Goal: Use online tool/utility: Utilize a website feature to perform a specific function

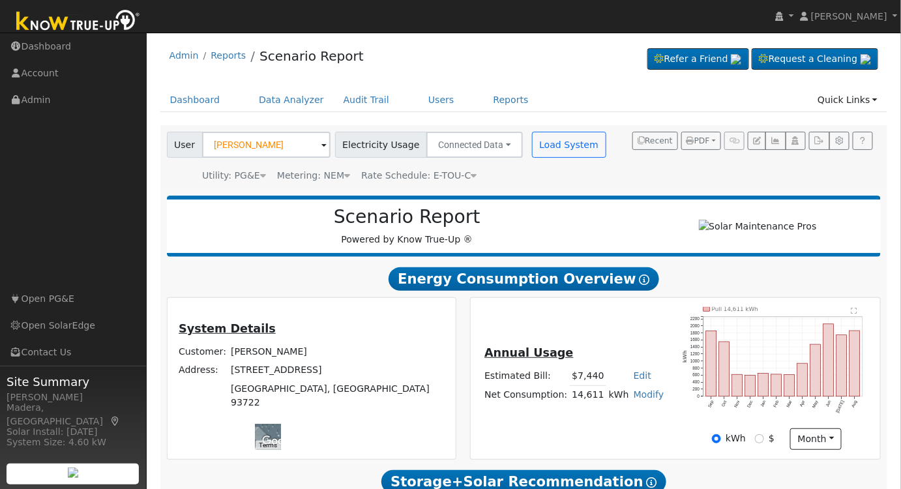
click at [573, 223] on h2 "Scenario Report" at bounding box center [407, 217] width 454 height 22
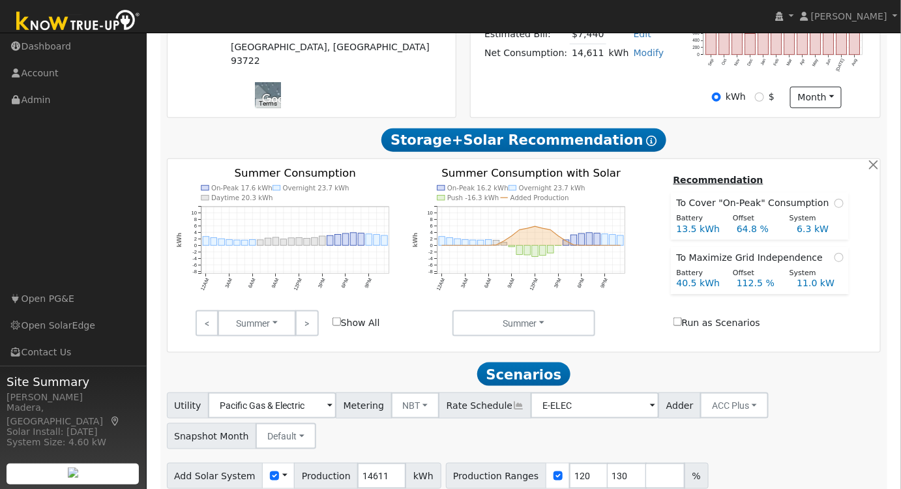
scroll to position [400, 0]
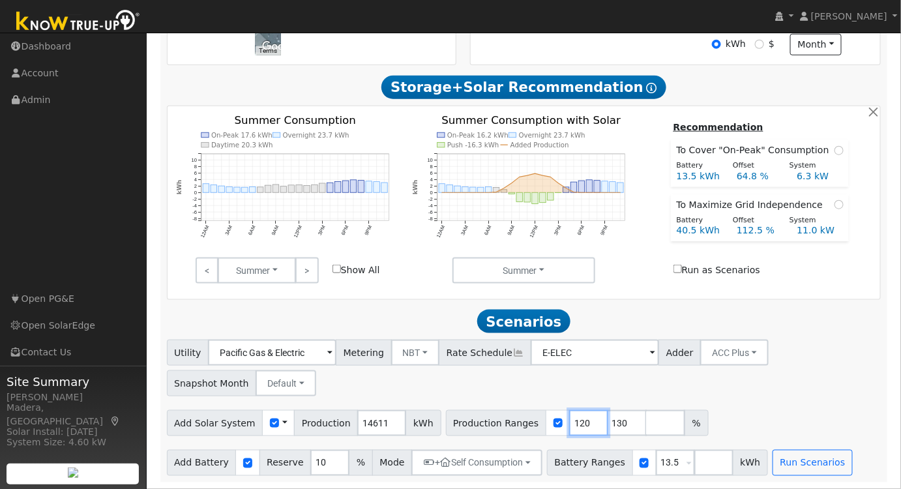
drag, startPoint x: 561, startPoint y: 424, endPoint x: 435, endPoint y: 417, distance: 126.7
click at [446, 417] on div "Production Ranges 120 130 %" at bounding box center [577, 423] width 263 height 26
type input "130"
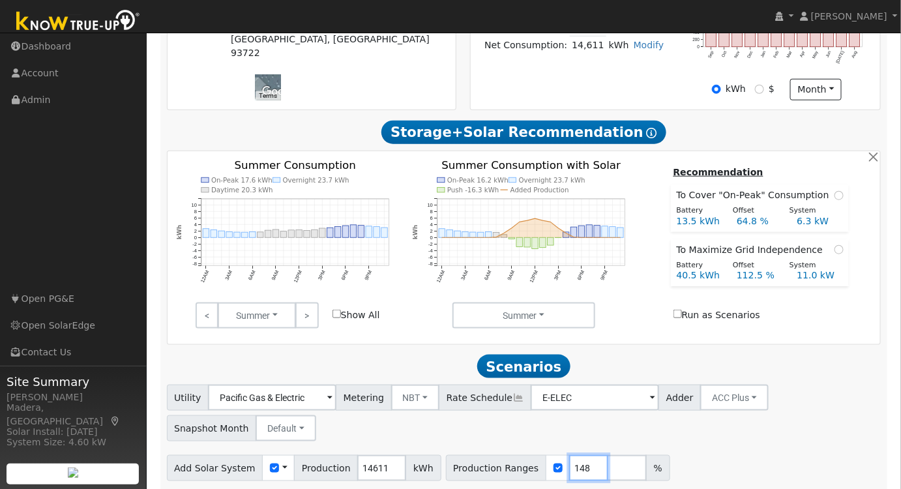
scroll to position [340, 0]
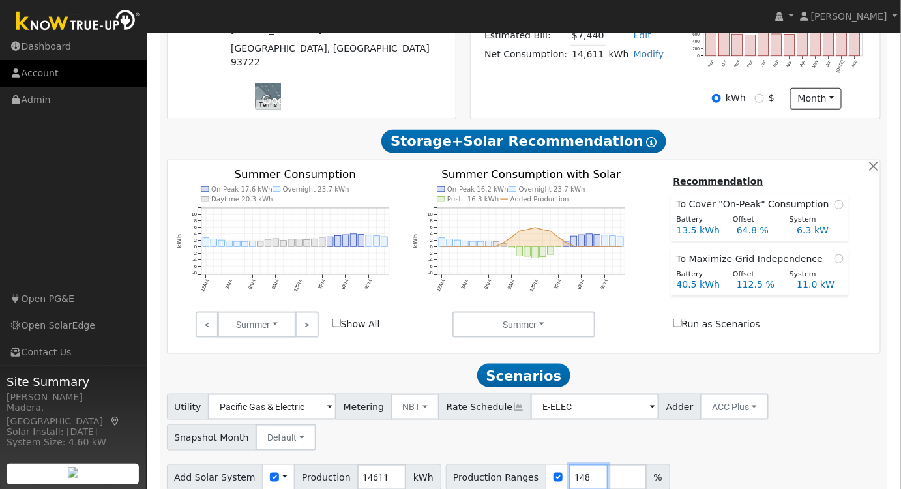
type input "148"
click at [103, 61] on link "Account" at bounding box center [73, 73] width 147 height 27
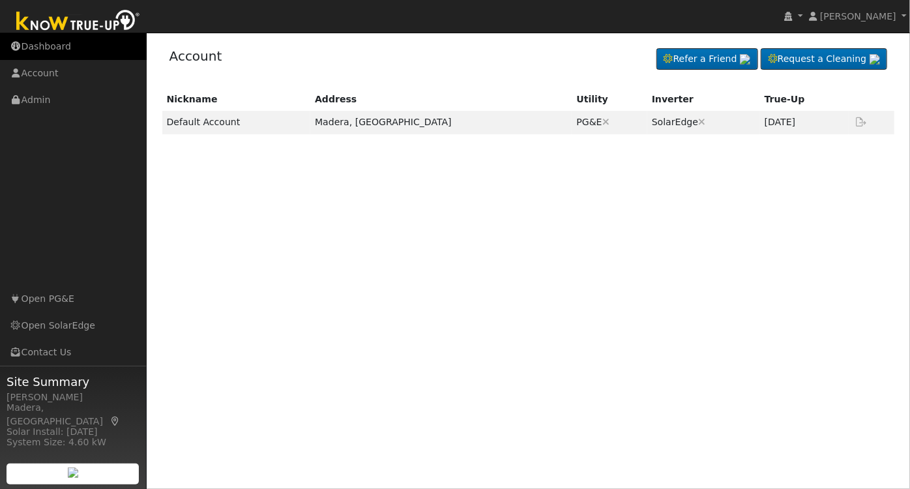
click at [63, 49] on link "Dashboard" at bounding box center [73, 46] width 147 height 27
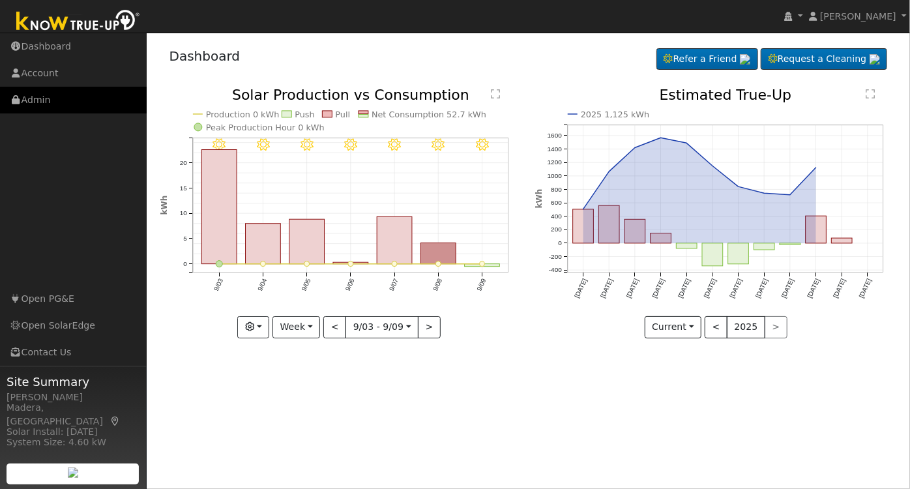
click at [59, 94] on link "Admin" at bounding box center [73, 100] width 147 height 27
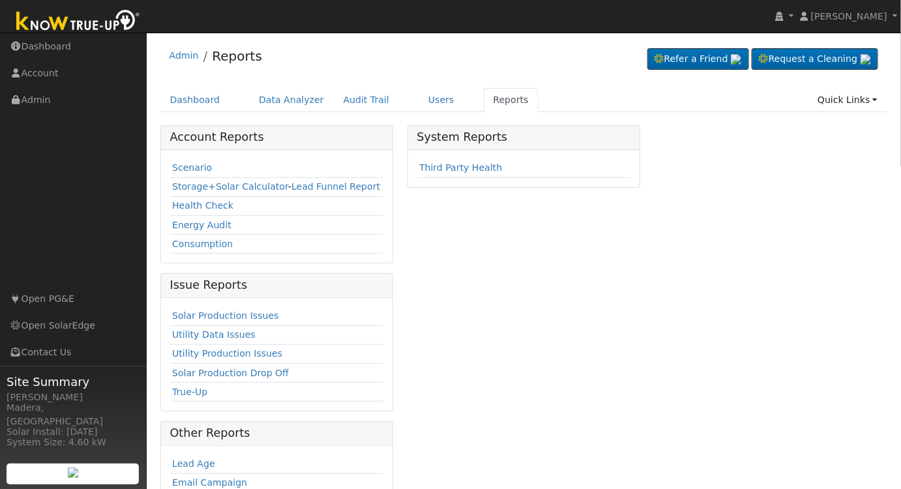
click at [189, 167] on link "Scenario" at bounding box center [192, 167] width 40 height 10
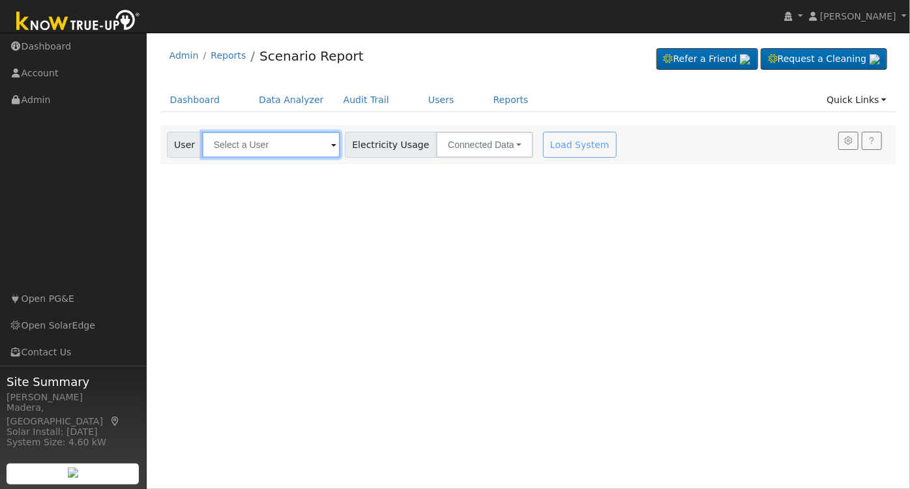
click at [313, 143] on input "text" at bounding box center [271, 145] width 138 height 26
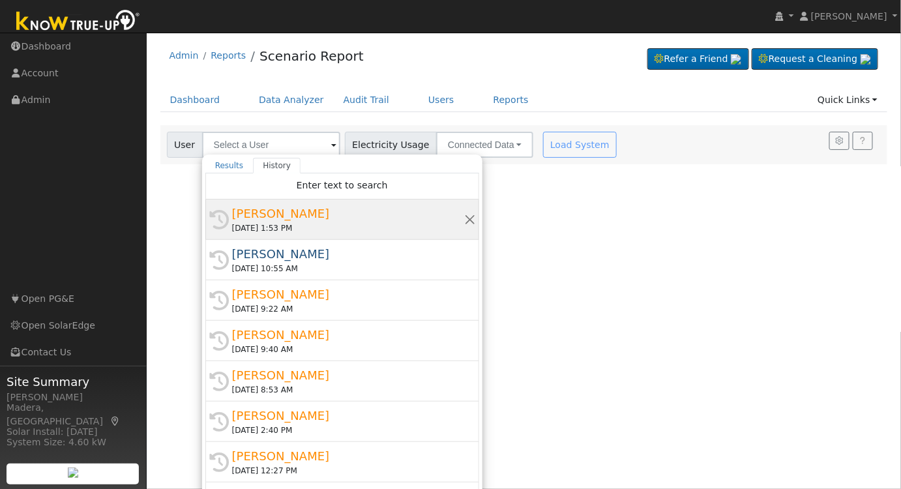
click at [297, 223] on div "[DATE] 1:53 PM" at bounding box center [348, 228] width 232 height 12
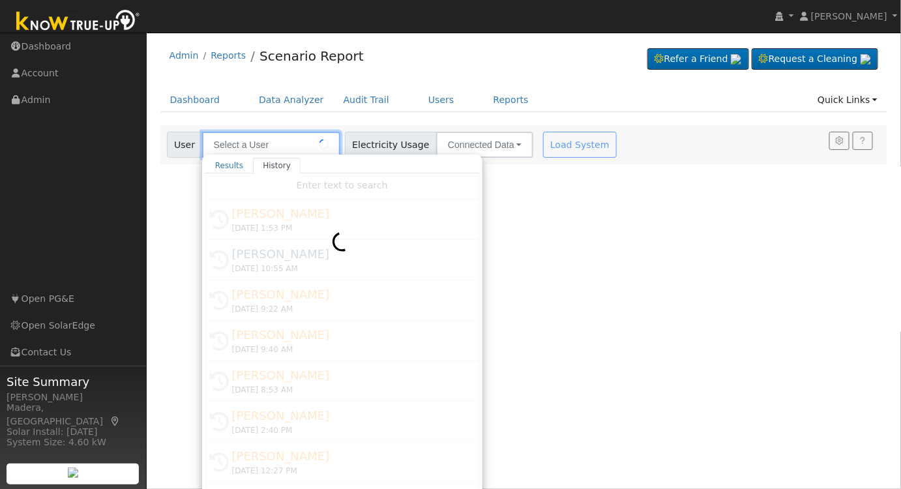
type input "[PERSON_NAME]"
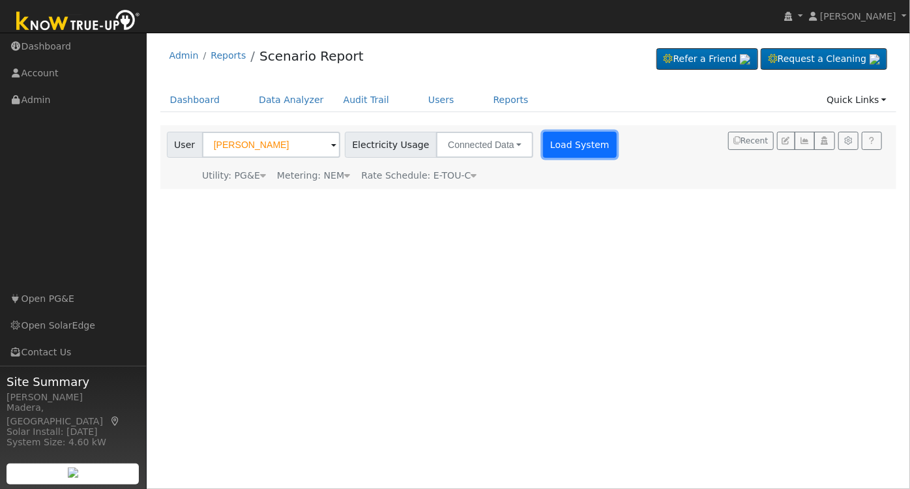
click at [557, 143] on button "Load System" at bounding box center [580, 145] width 74 height 26
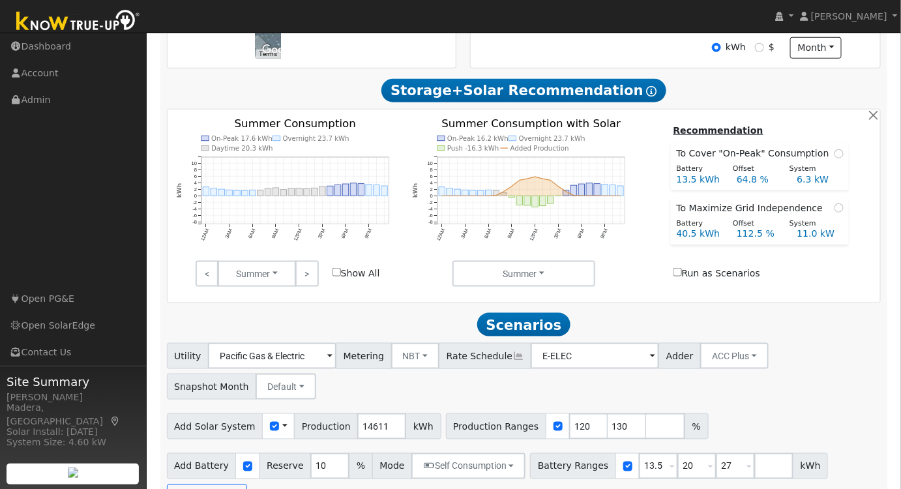
scroll to position [400, 0]
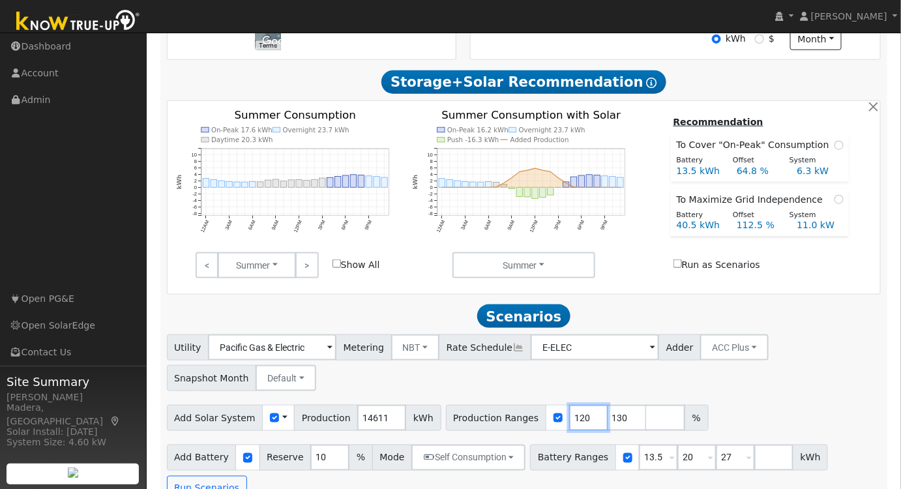
drag, startPoint x: 561, startPoint y: 420, endPoint x: 409, endPoint y: 403, distance: 153.5
click at [411, 403] on div "Utility Pacific Gas & Electric Metering NBT NEM NBT Rate Schedule E-ELEC Adder …" at bounding box center [524, 417] width 728 height 167
type input "130"
type input "148"
click at [710, 400] on div "Utility Pacific Gas & Electric Metering NBT NEM NBT Rate Schedule E-ELEC Adder …" at bounding box center [524, 417] width 728 height 167
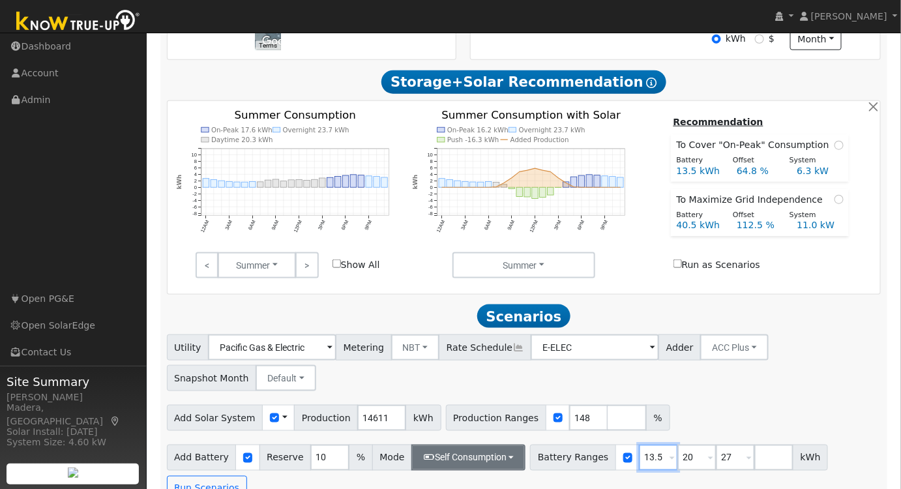
drag, startPoint x: 639, startPoint y: 461, endPoint x: 467, endPoint y: 454, distance: 172.9
click at [467, 454] on div "Add Battery Reserve 10 % Mode Self Consumption Self Consumption Peak Savings AC…" at bounding box center [523, 470] width 719 height 61
type input "20"
type input "27"
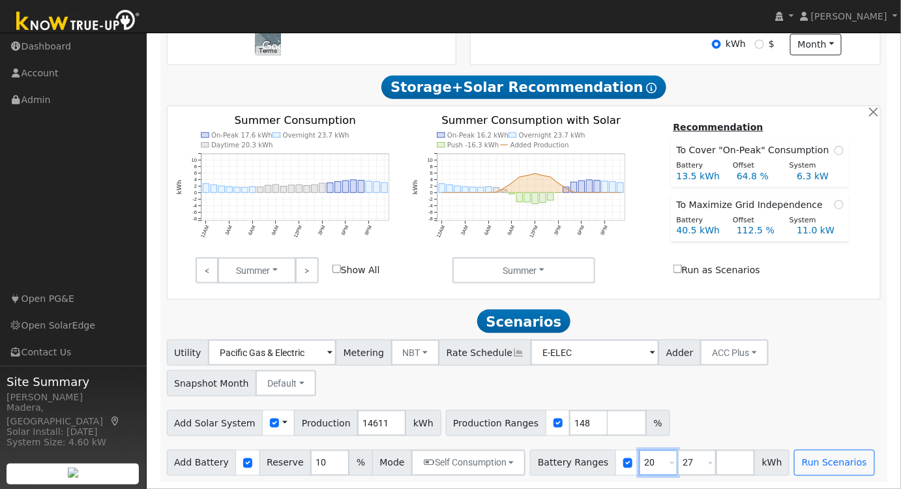
drag, startPoint x: 637, startPoint y: 463, endPoint x: 415, endPoint y: 442, distance: 223.2
click at [415, 442] on div "Utility Pacific Gas & Electric Metering NBT NEM NBT Rate Schedule E-ELEC Adder …" at bounding box center [524, 408] width 728 height 136
type input "27"
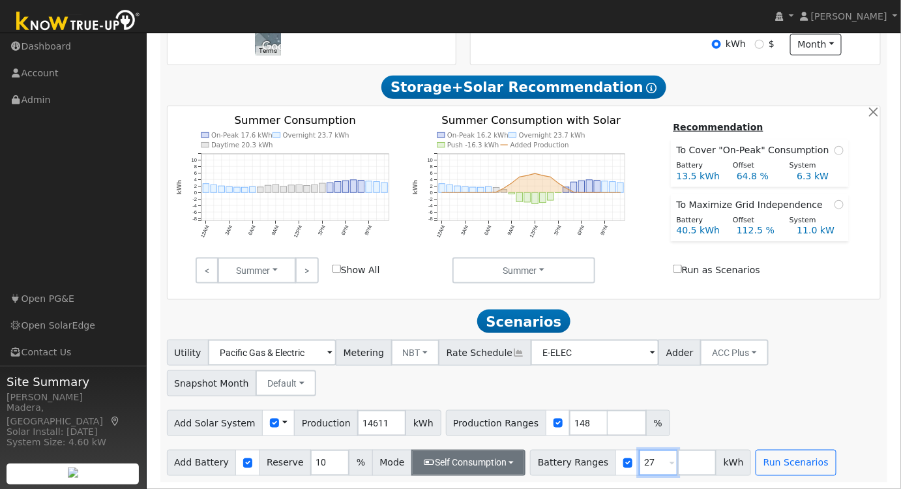
type input "27"
click at [480, 459] on button "Self Consumption" at bounding box center [468, 463] width 114 height 26
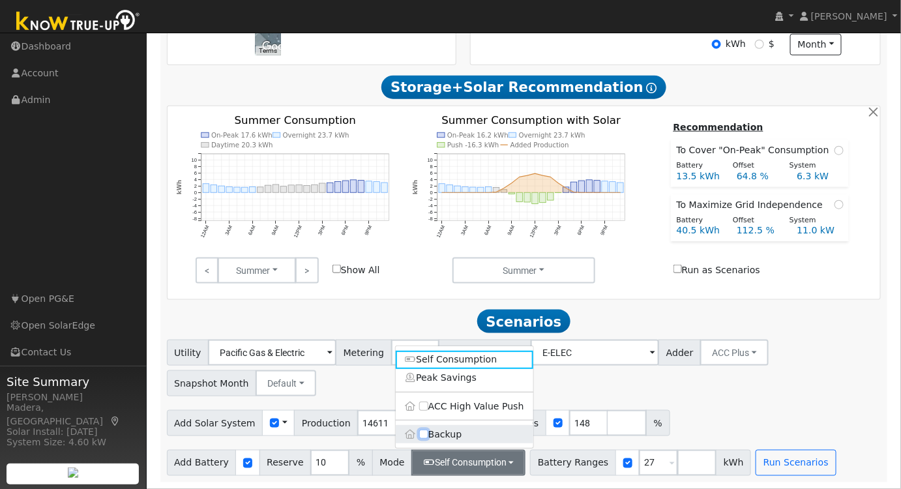
click at [426, 437] on input "Backup" at bounding box center [423, 434] width 9 height 9
checkbox input "true"
type input "20"
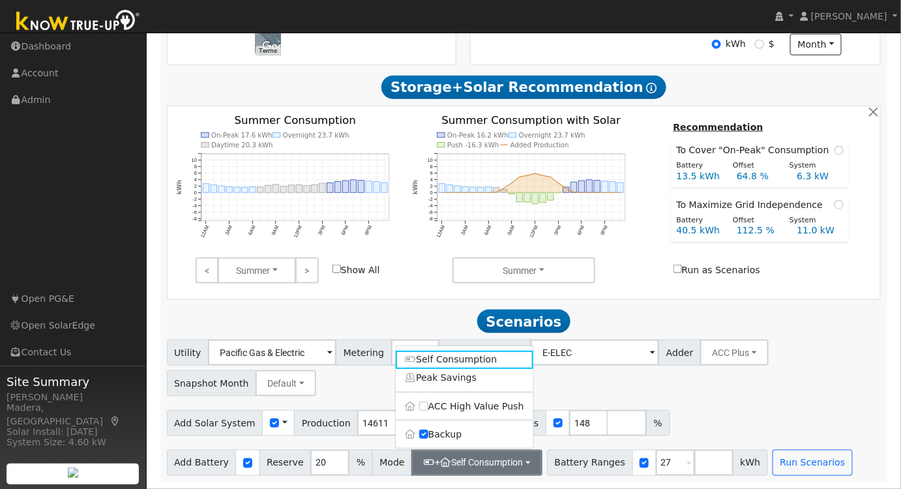
click at [762, 407] on div "Add Solar System Use CSV Data Production 14611 kWh Production Ranges 148 %" at bounding box center [523, 420] width 719 height 31
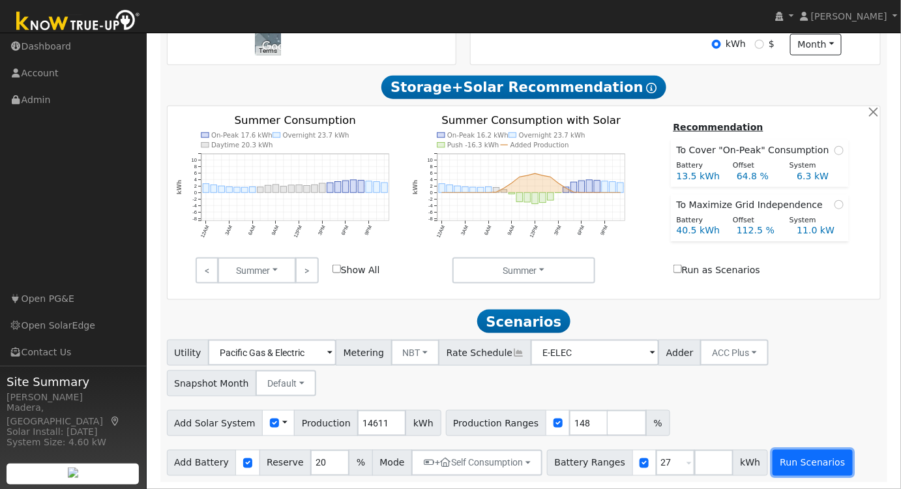
click at [772, 463] on button "Run Scenarios" at bounding box center [812, 463] width 80 height 26
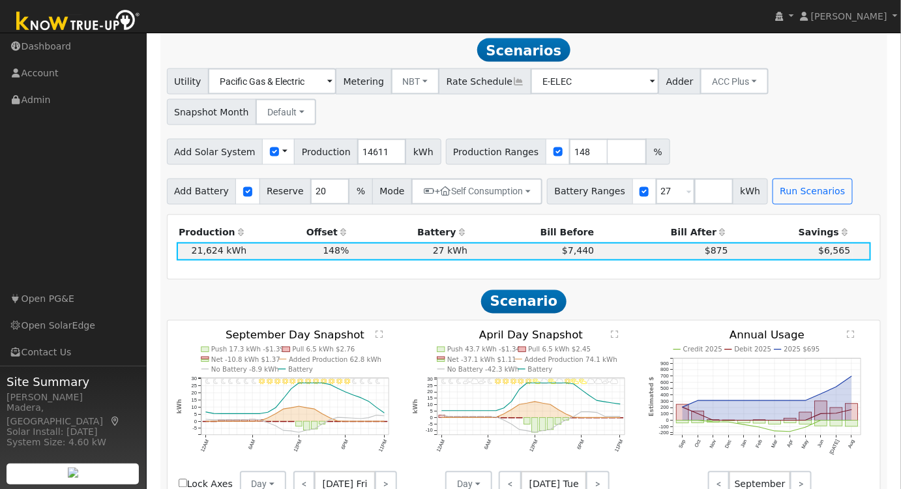
scroll to position [669, 0]
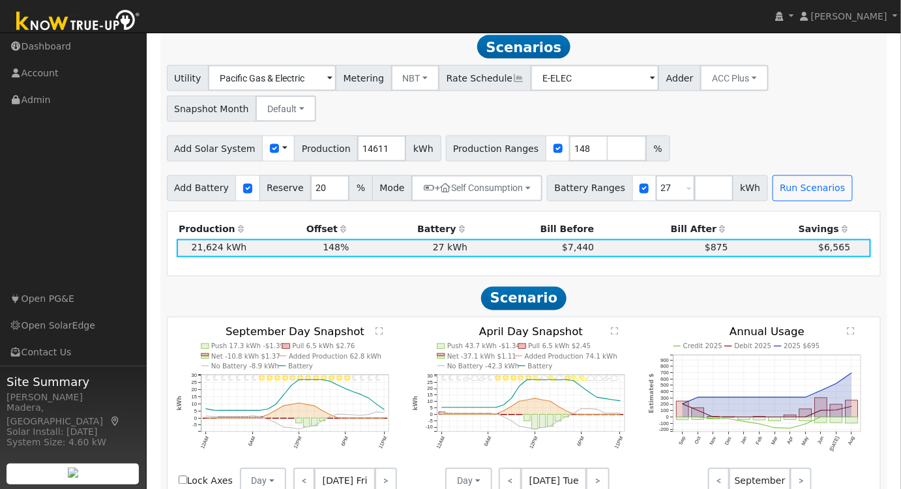
click at [856, 335] on icon "Credit 2025 Debit 2025 2025 $695 Sep Oct Nov Dec Jan Feb Mar Apr May Jun Jul Au…" at bounding box center [760, 401] width 222 height 149
click at [845, 332] on icon "Credit 2025 Debit 2025 2025 $695 Sep Oct Nov Dec Jan Feb Mar Apr May Jun Jul Au…" at bounding box center [760, 401] width 222 height 149
click at [856, 338] on icon "Credit 2025 Debit 2025 2025 $695 Sep Oct Nov Dec Jan Feb Mar Apr May Jun Jul Au…" at bounding box center [760, 401] width 222 height 149
click at [853, 333] on text "" at bounding box center [851, 331] width 7 height 8
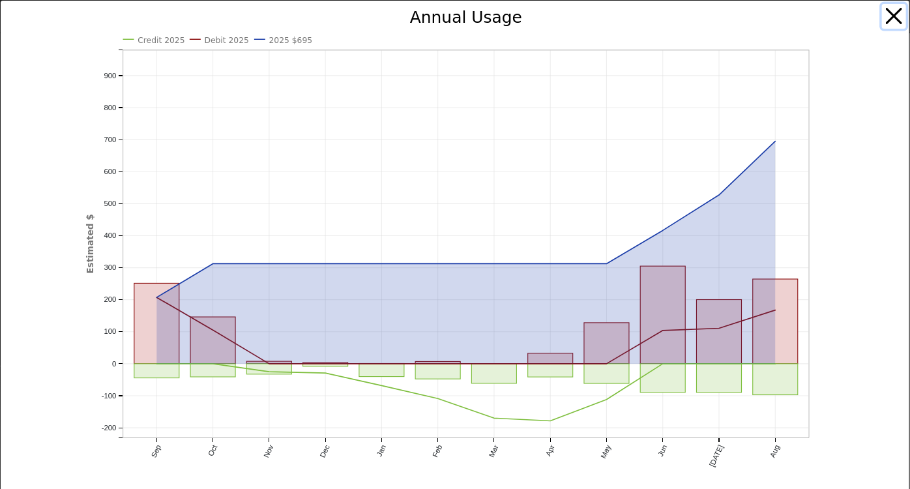
click at [885, 21] on button "button" at bounding box center [894, 16] width 25 height 25
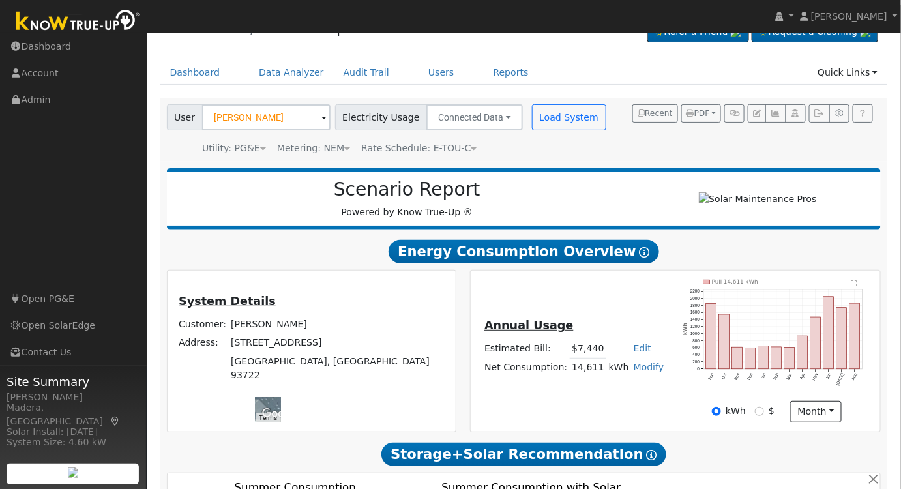
scroll to position [18, 0]
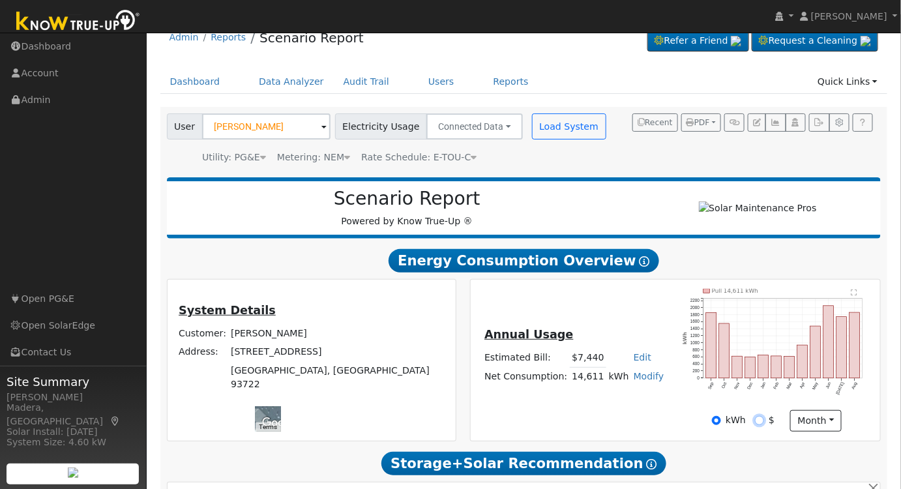
click at [758, 423] on input "$" at bounding box center [759, 420] width 9 height 9
radio input "true"
click at [718, 425] on input "kWh" at bounding box center [716, 420] width 9 height 9
radio input "true"
radio input "false"
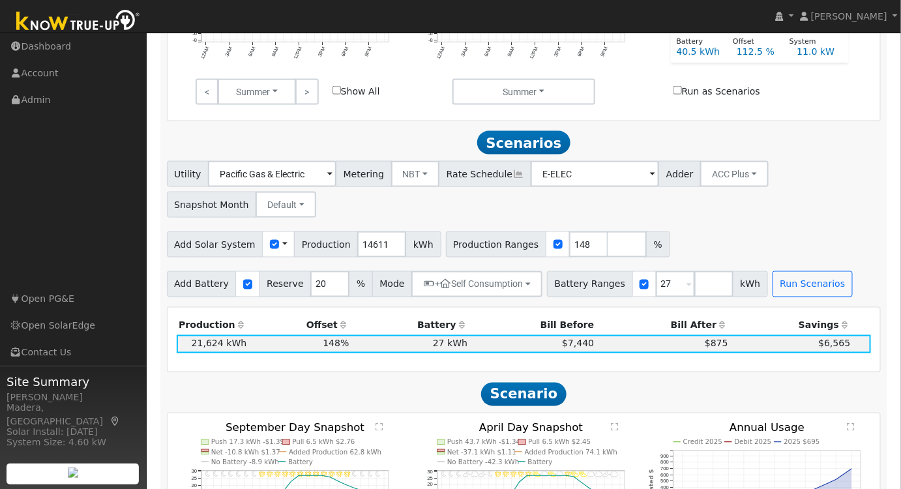
scroll to position [670, 0]
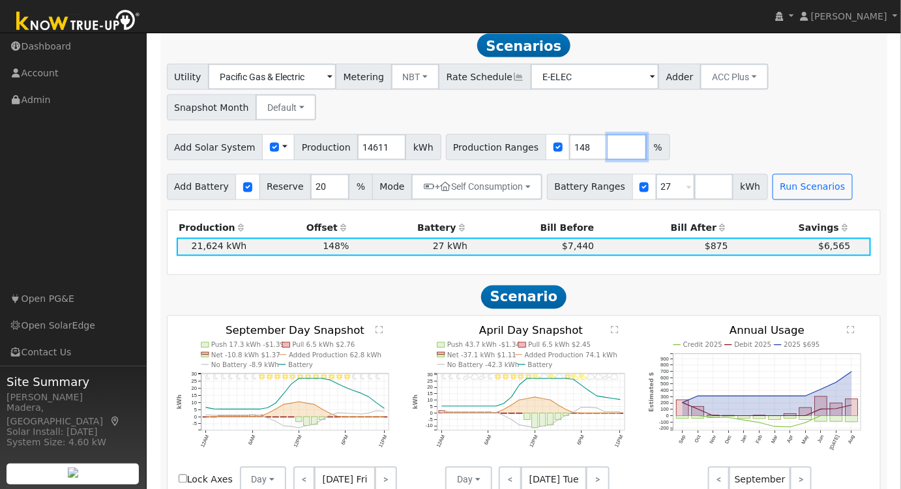
click at [608, 150] on input "number" at bounding box center [627, 147] width 39 height 26
type input "120"
type input "148"
click at [738, 137] on div "Add Solar System Use CSV Data Production 14611 kWh Production Ranges 120 148 %" at bounding box center [523, 145] width 719 height 31
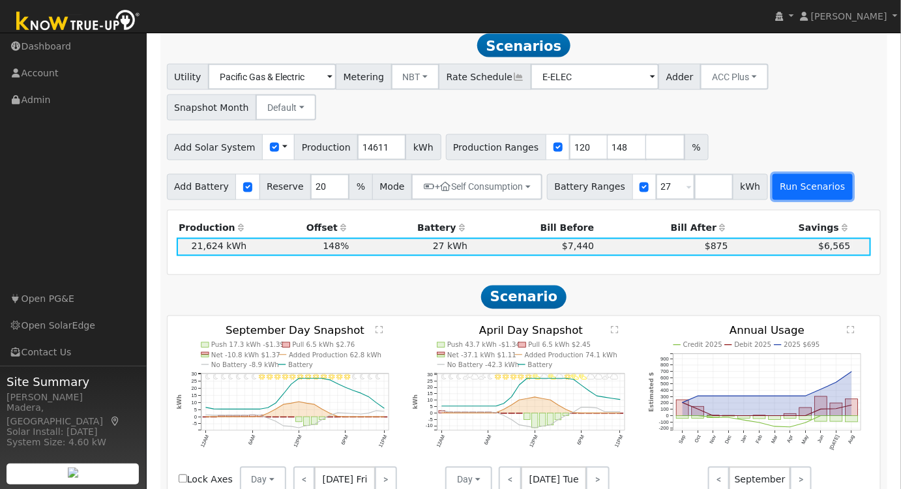
click at [773, 197] on button "Run Scenarios" at bounding box center [812, 187] width 80 height 26
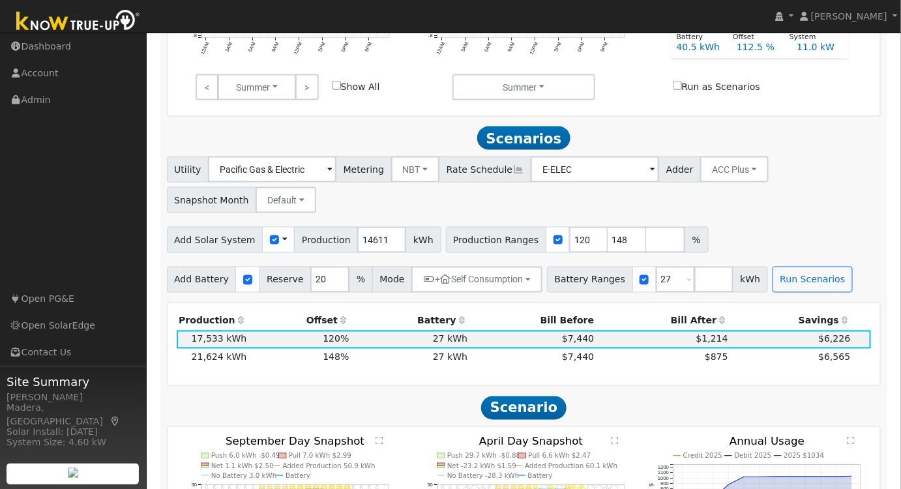
scroll to position [609, 0]
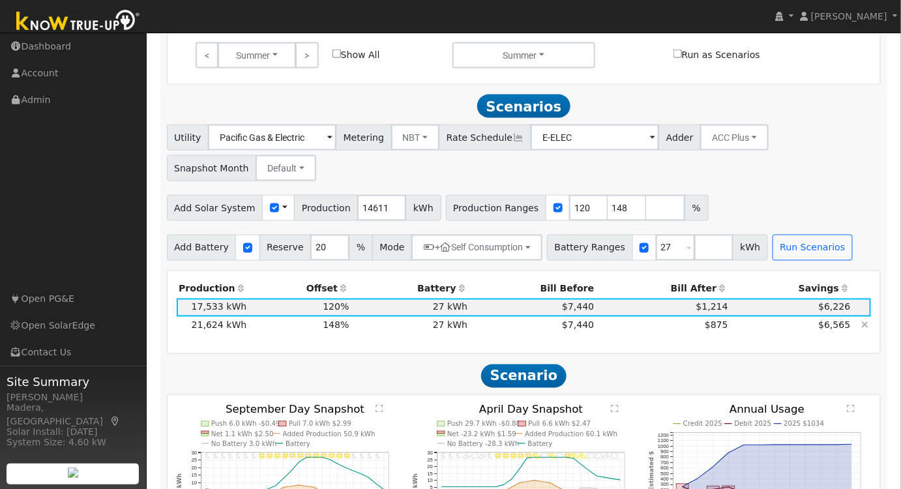
click at [492, 330] on td "$7,440" at bounding box center [533, 326] width 126 height 18
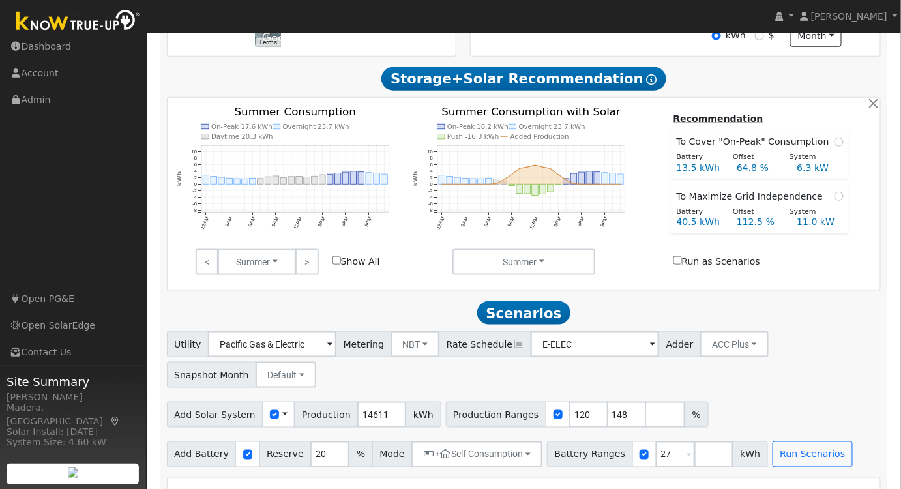
scroll to position [17, 0]
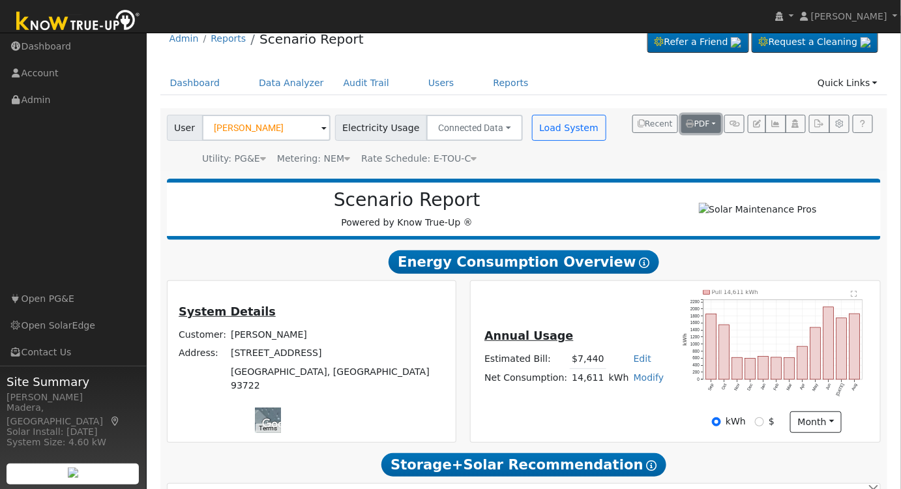
click at [699, 128] on button "PDF" at bounding box center [701, 124] width 40 height 18
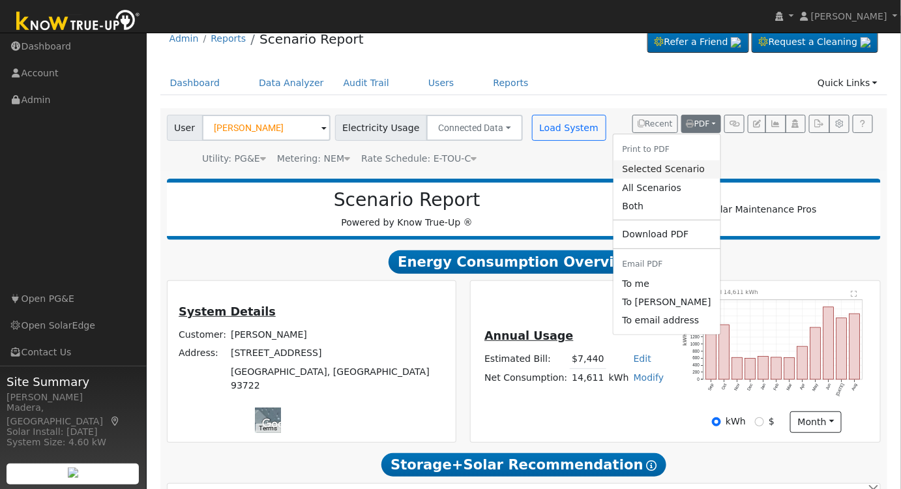
click at [664, 173] on link "Selected Scenario" at bounding box center [666, 169] width 107 height 18
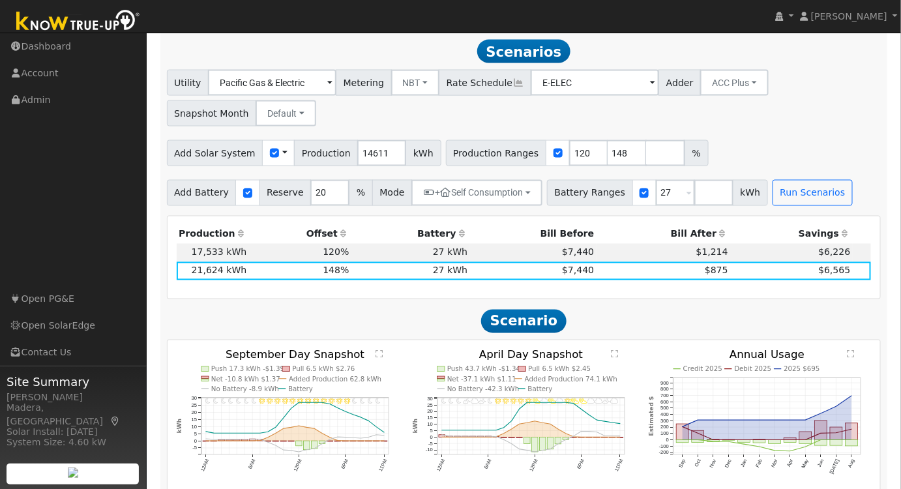
scroll to position [669, 0]
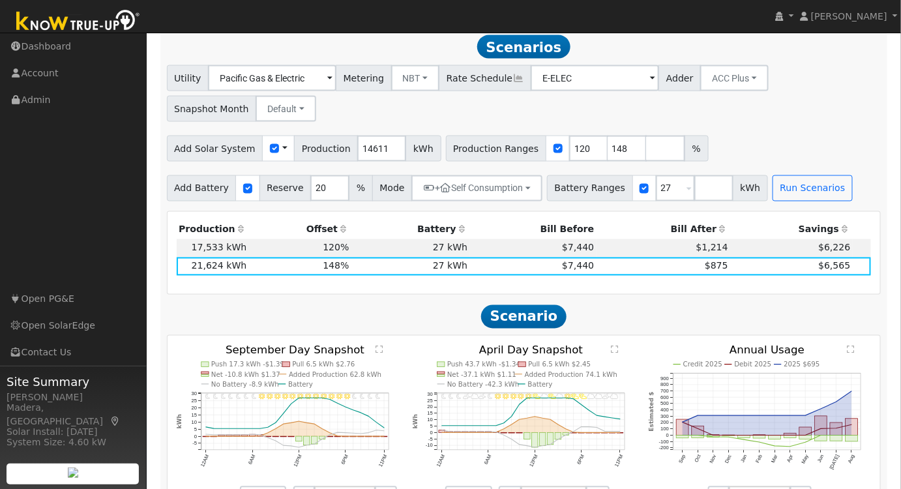
click at [853, 353] on text "" at bounding box center [851, 349] width 7 height 8
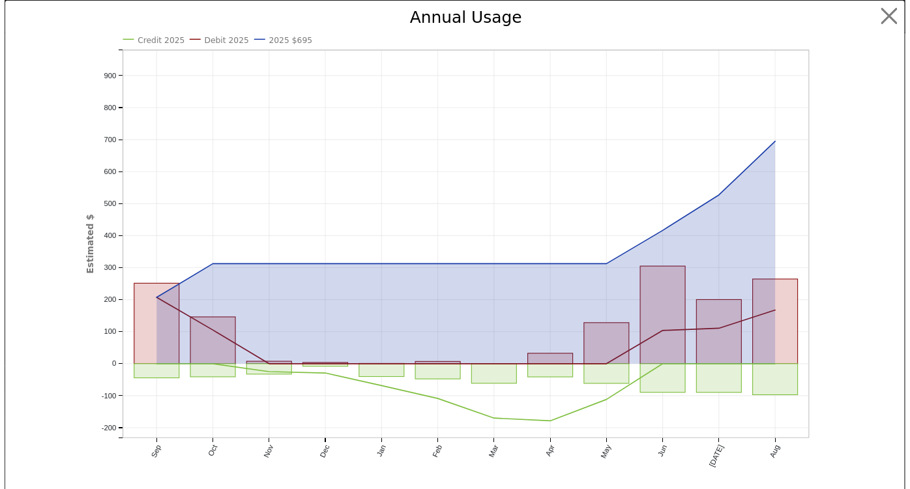
scroll to position [670, 0]
